Goal: Check status: Check status

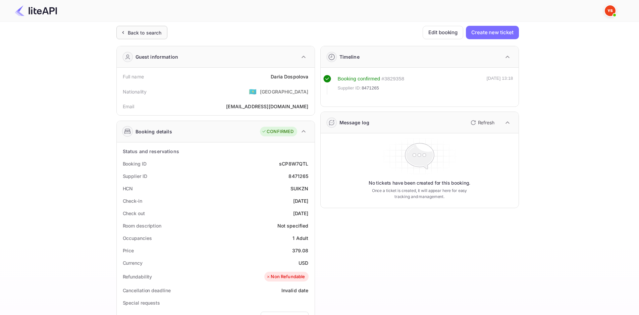
click at [143, 32] on div "Back to search" at bounding box center [145, 32] width 34 height 7
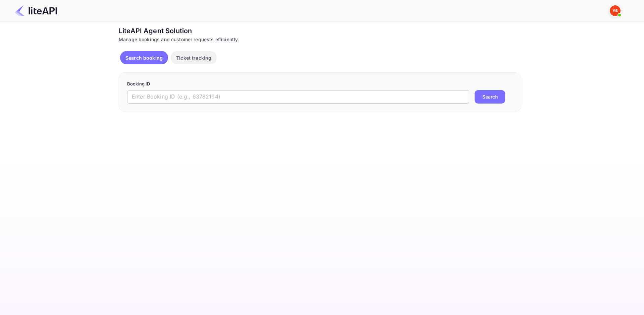
click at [170, 96] on input "text" at bounding box center [298, 96] width 342 height 13
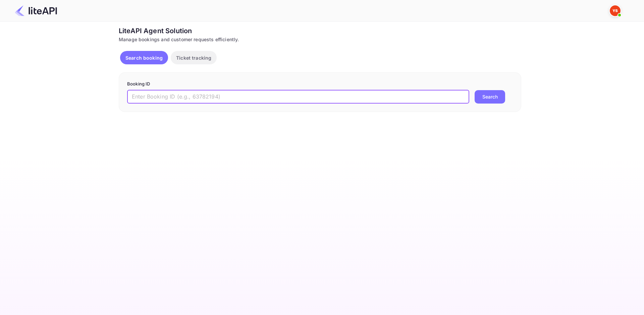
paste input "8040648"
type input "8040648"
click at [480, 95] on button "Search" at bounding box center [490, 96] width 31 height 13
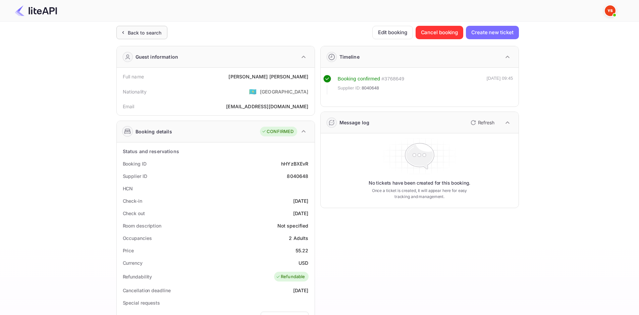
click at [137, 33] on div "Back to search" at bounding box center [145, 32] width 34 height 7
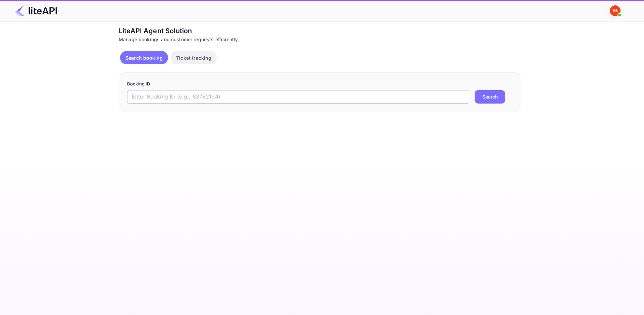
click at [216, 100] on input "text" at bounding box center [298, 96] width 342 height 13
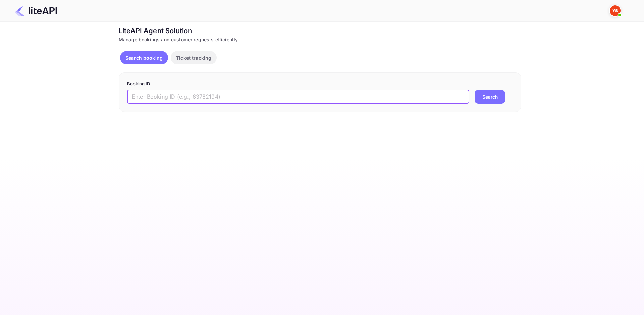
click at [216, 99] on input "text" at bounding box center [298, 96] width 342 height 13
paste input "8040648"
type input "8040648"
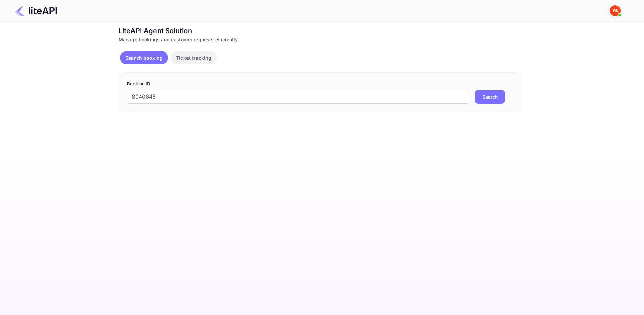
click at [488, 94] on button "Search" at bounding box center [490, 96] width 31 height 13
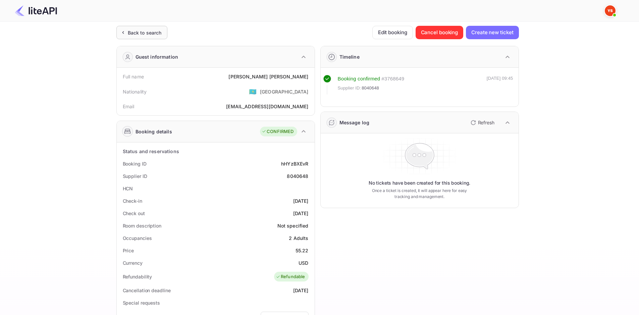
click at [153, 31] on div "Back to search" at bounding box center [145, 32] width 34 height 7
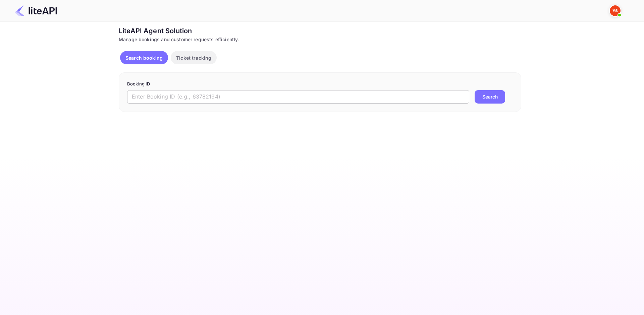
click at [221, 99] on input "text" at bounding box center [298, 96] width 342 height 13
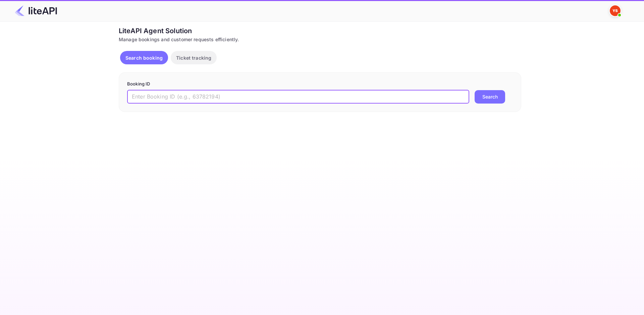
paste input "8724201"
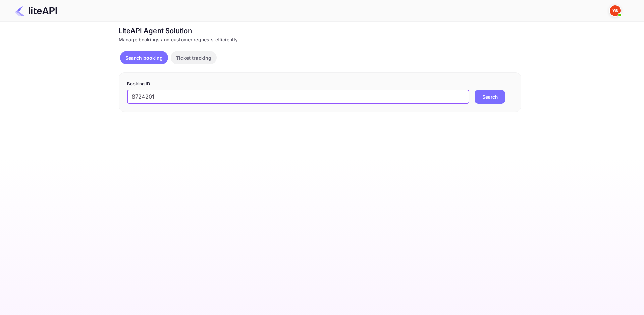
type input "8724201"
click at [485, 94] on button "Search" at bounding box center [490, 96] width 31 height 13
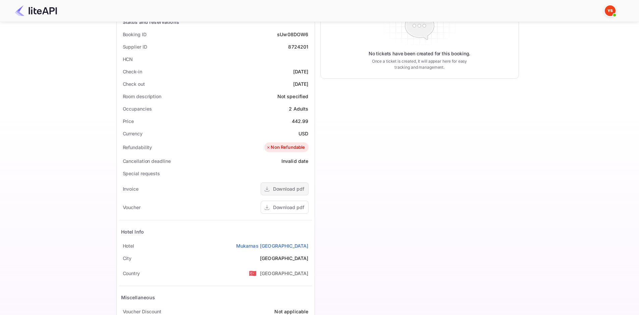
scroll to position [134, 0]
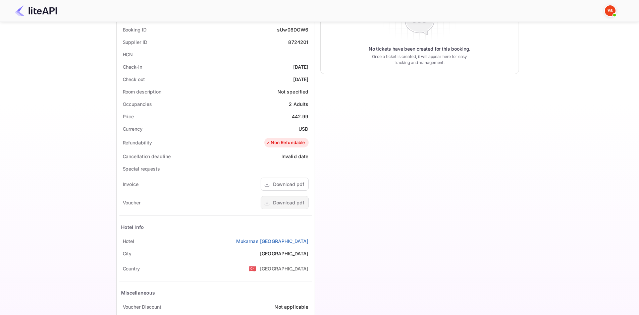
click at [288, 202] on div "Download pdf" at bounding box center [288, 202] width 31 height 7
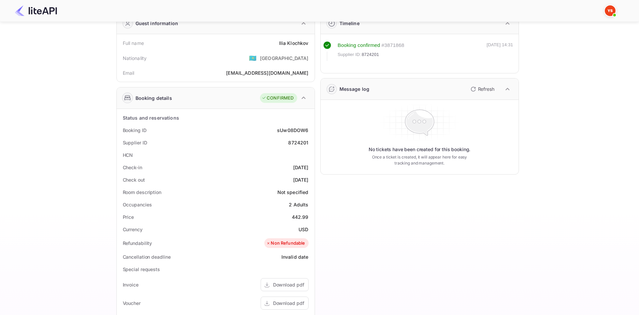
scroll to position [0, 0]
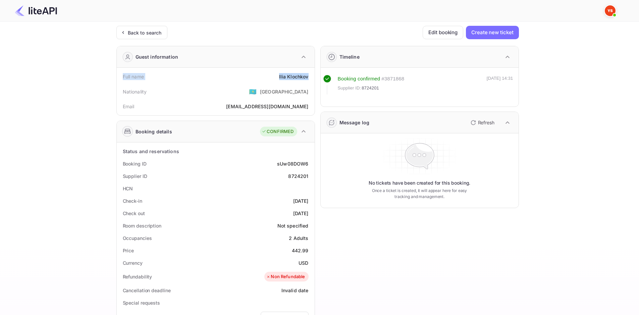
drag, startPoint x: 123, startPoint y: 75, endPoint x: 309, endPoint y: 75, distance: 186.5
click at [309, 75] on div "Full name [PERSON_NAME]" at bounding box center [215, 76] width 193 height 12
copy div "Full name [PERSON_NAME]"
drag, startPoint x: 123, startPoint y: 165, endPoint x: 309, endPoint y: 215, distance: 192.4
click at [309, 215] on div "Status and reservations Booking ID sUw08DOW6 Supplier ID 8724201 HCN Check-in […" at bounding box center [215, 308] width 193 height 327
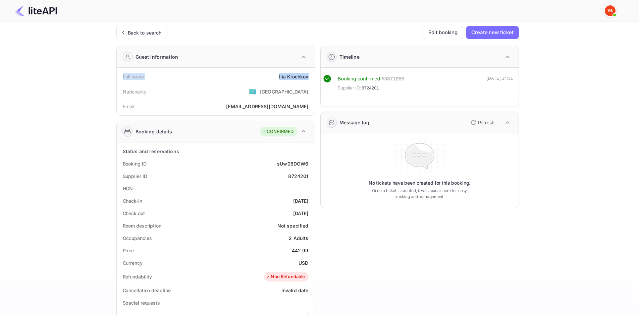
copy div "Booking ID sUw08DOW6 Supplier ID 8724201 HCN Check-in [DATE] Check out [DATE]"
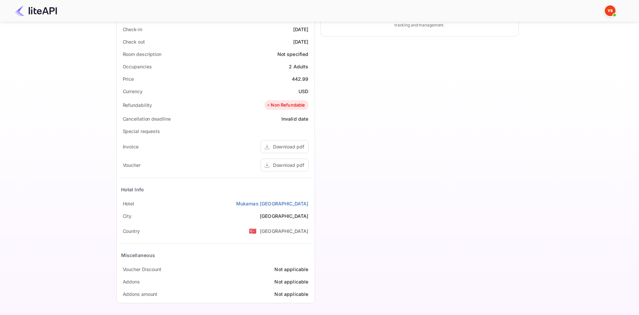
scroll to position [173, 0]
drag, startPoint x: 119, startPoint y: 204, endPoint x: 312, endPoint y: 203, distance: 192.5
click at [312, 203] on div "[GEOGRAPHIC_DATA]" at bounding box center [215, 203] width 193 height 12
copy div "[GEOGRAPHIC_DATA]"
